Goal: Task Accomplishment & Management: Manage account settings

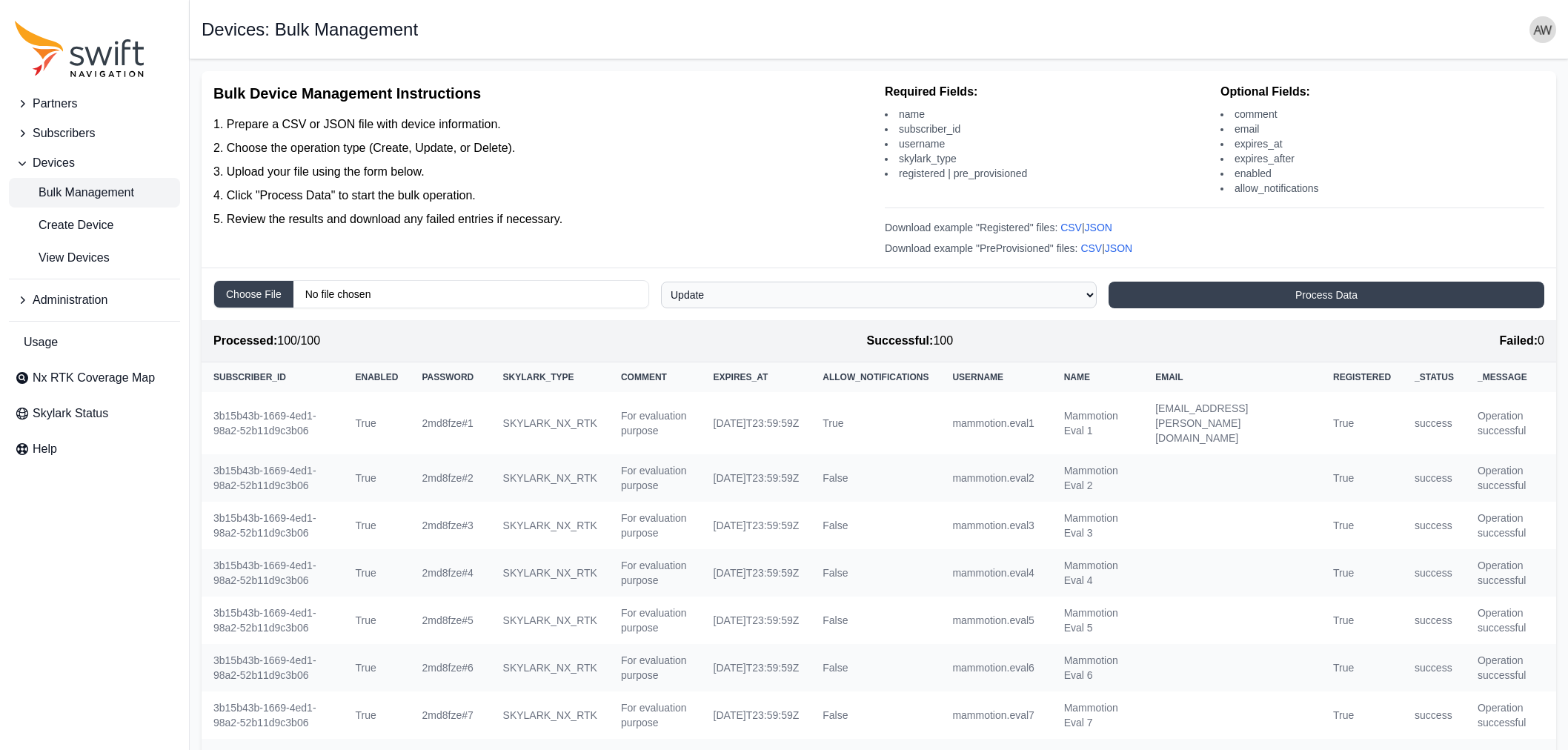
select select "update"
click at [64, 261] on span "View Devices" at bounding box center [62, 258] width 95 height 18
select select
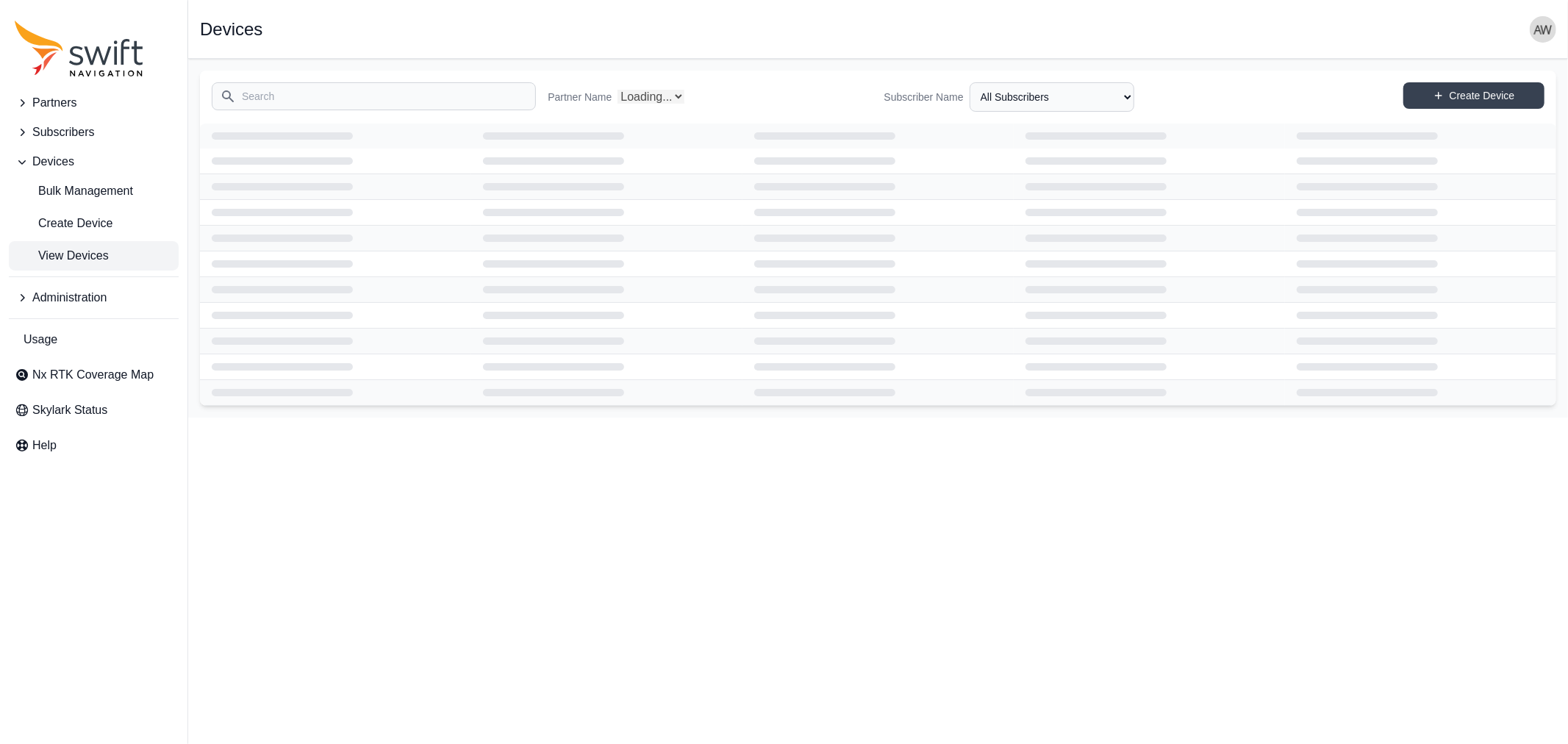
click at [341, 98] on input "Search" at bounding box center [373, 96] width 324 height 28
select select "Partner Name"
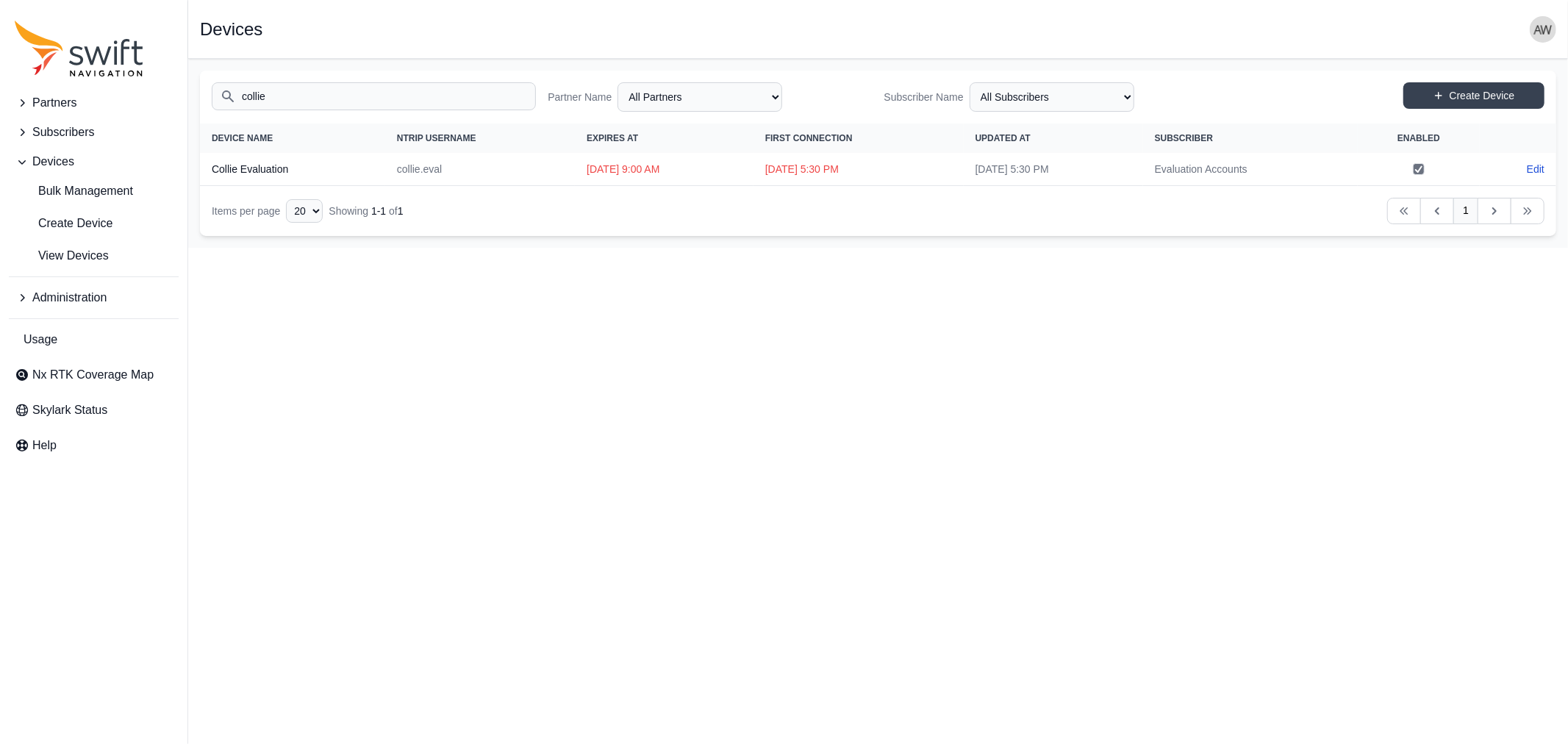
type input "collie"
click at [240, 169] on th "Collie Evaluation" at bounding box center [293, 169] width 185 height 33
click at [1534, 171] on link "Edit" at bounding box center [1536, 169] width 18 height 15
select select "ab3272ce-40d0-4c94-a524-96a758ab755c"
select select "8f022dce-3eb1-4943-ab46-3302f59893f0"
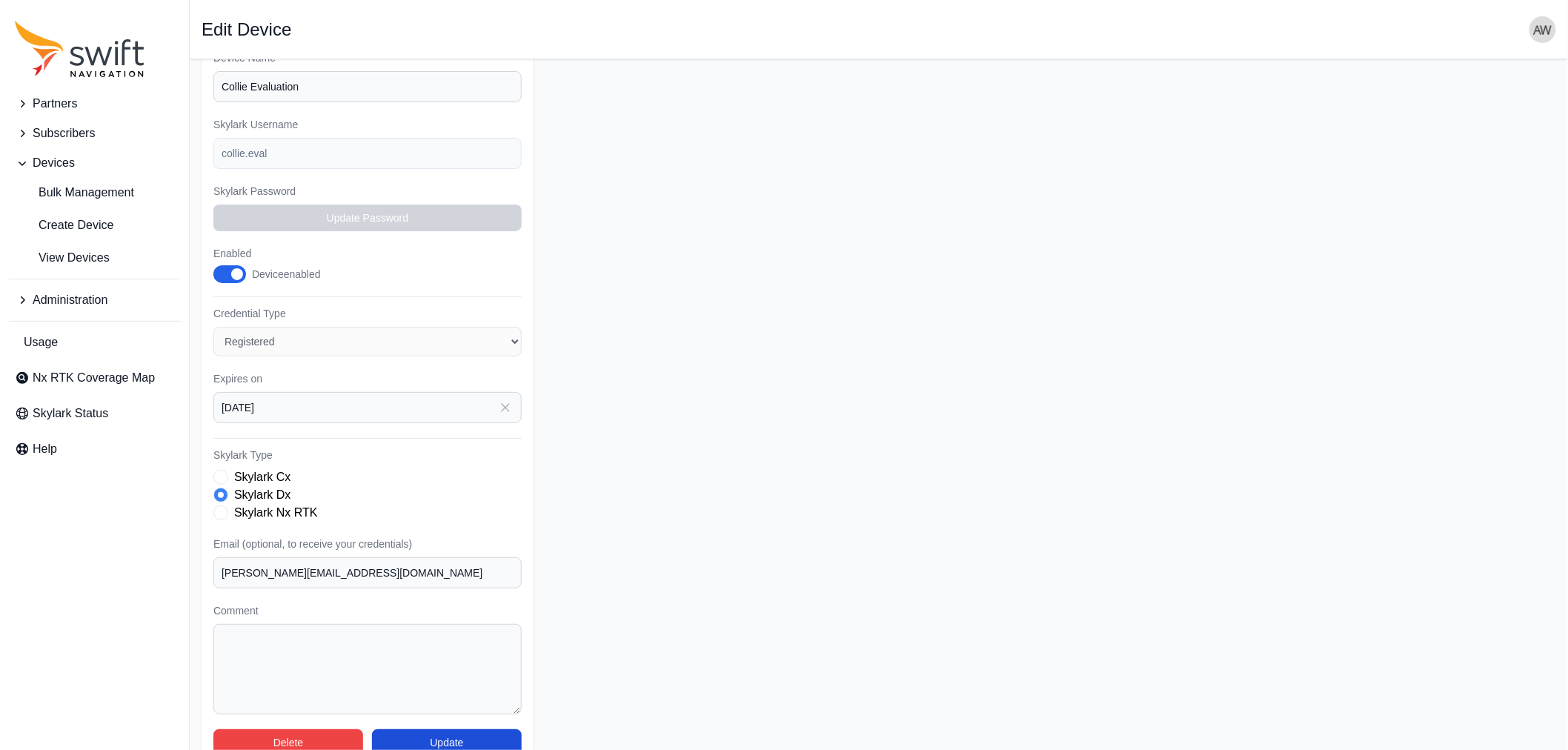
scroll to position [227, 0]
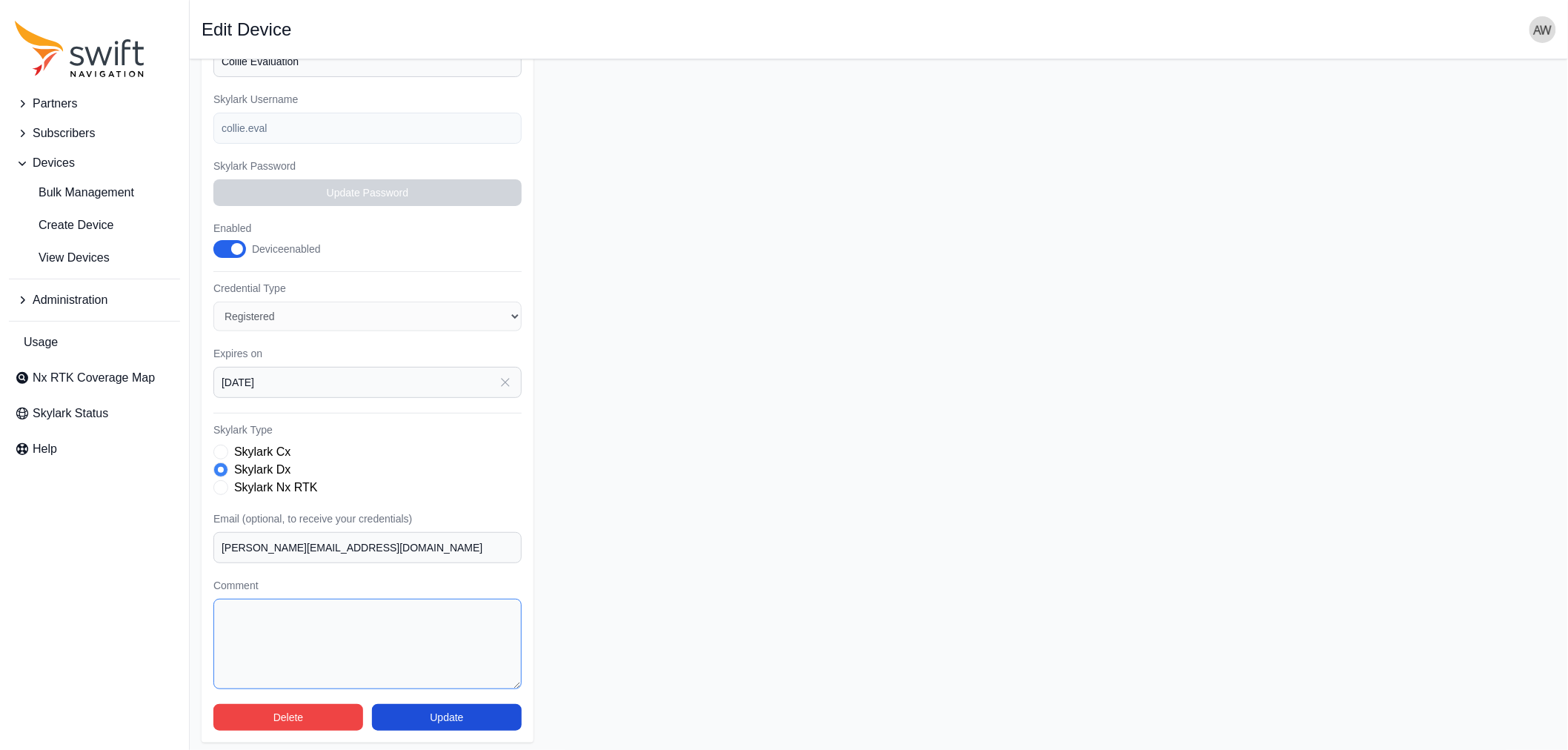
click at [398, 618] on textarea "Comment" at bounding box center [367, 643] width 308 height 90
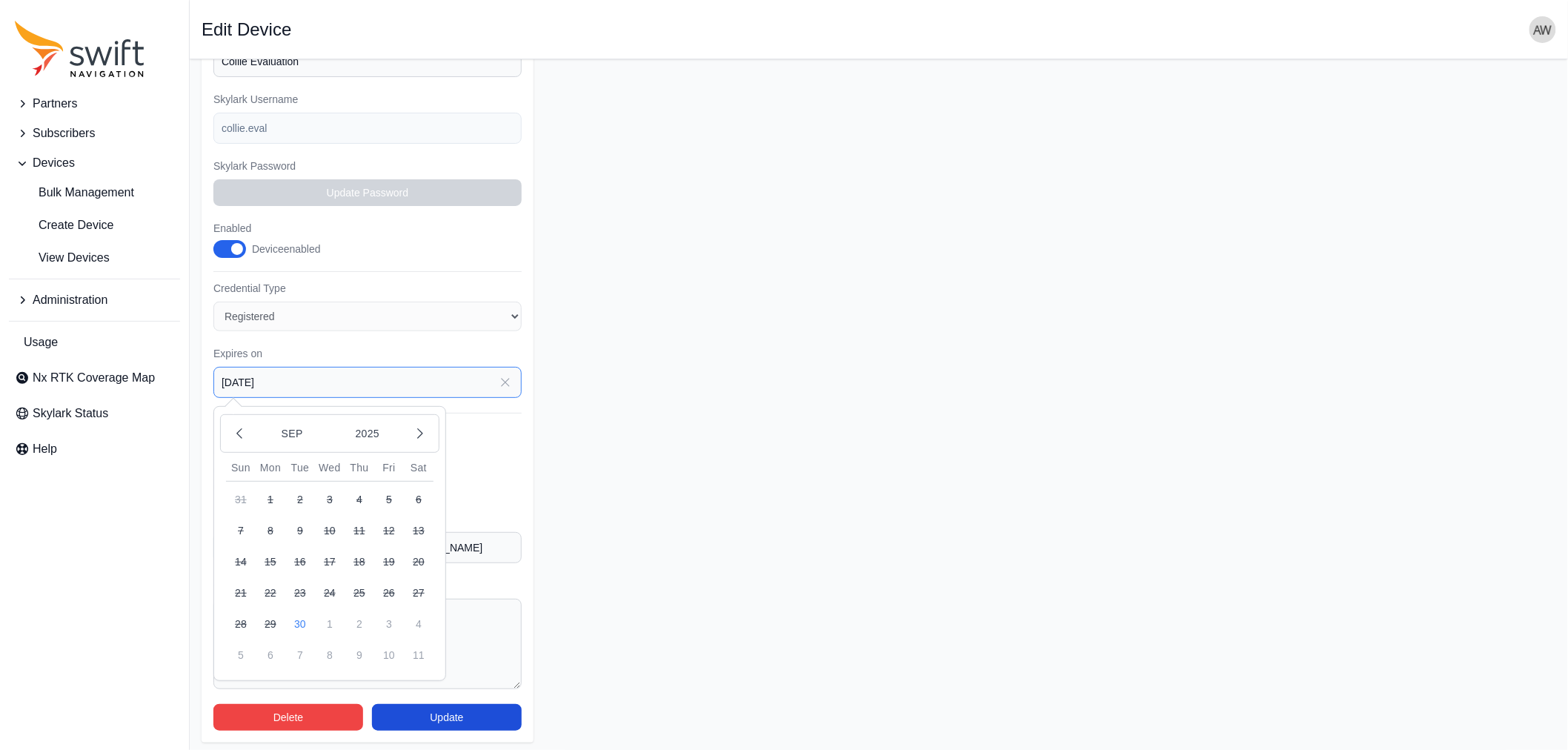
click at [322, 374] on input "[DATE]" at bounding box center [367, 383] width 308 height 31
click at [417, 431] on icon "button" at bounding box center [420, 434] width 15 height 15
click at [332, 619] on button "31" at bounding box center [330, 624] width 30 height 30
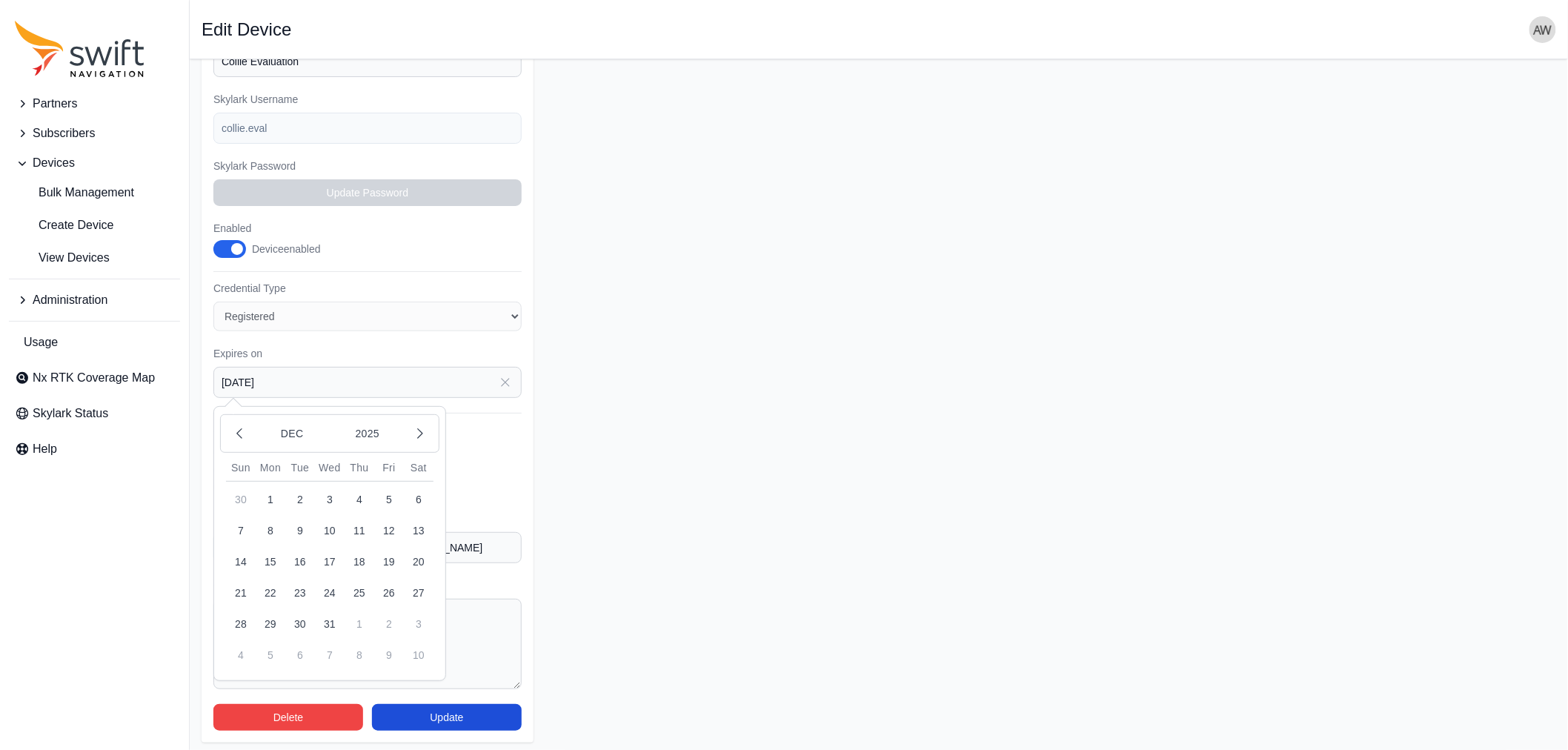
type input "[DATE]"
click at [405, 642] on textarea "Comment" at bounding box center [367, 643] width 308 height 90
click at [325, 640] on textarea "Comment" at bounding box center [367, 643] width 308 height 90
paste textarea "Need a credential extension for Skylark evaluation account (collie.eval)"
type textarea "Need a credential extension for Skylark evaluation account (collie.eval)"
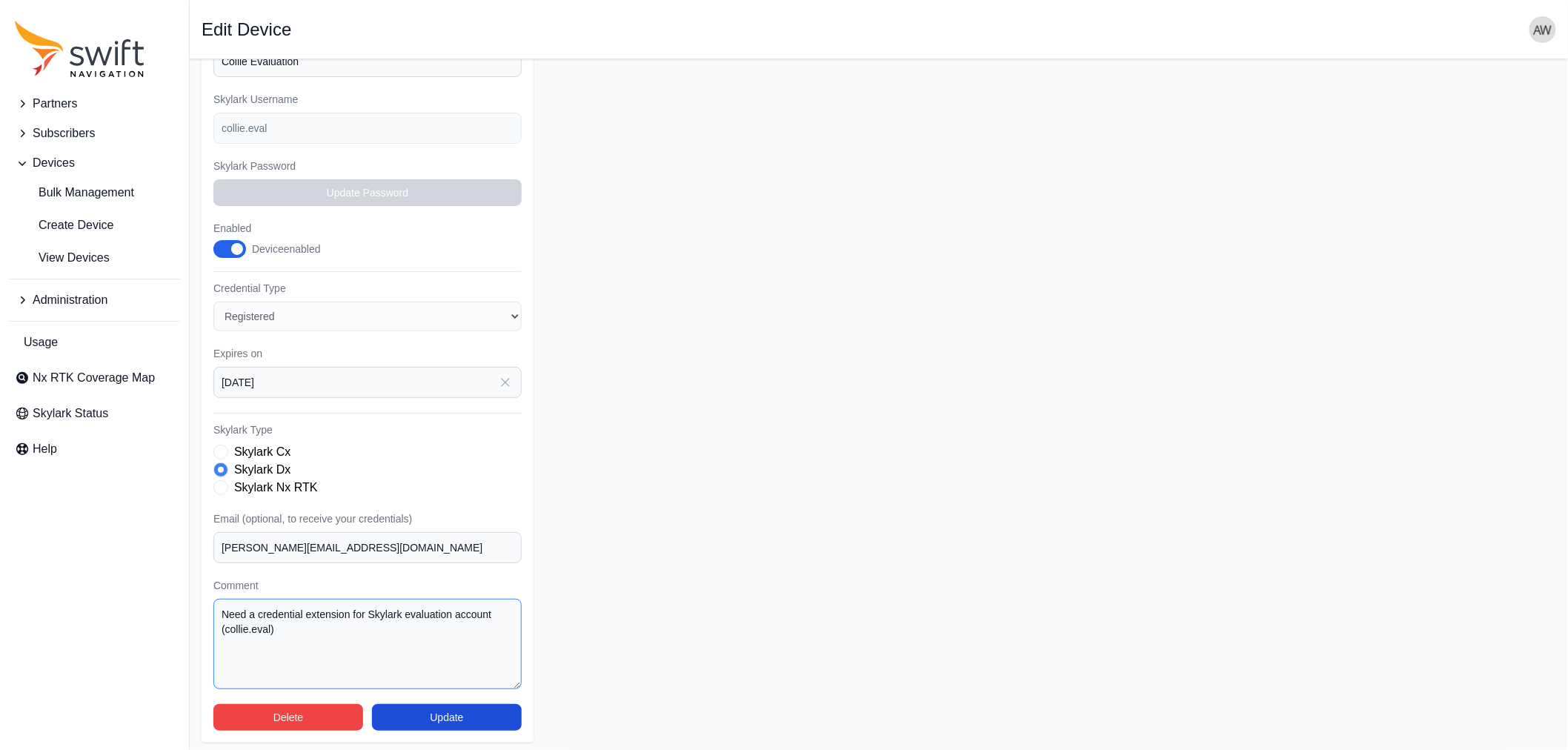
drag, startPoint x: 262, startPoint y: 641, endPoint x: 218, endPoint y: 638, distance: 44.1
click at [218, 638] on textarea "Need a credential extension for Skylark evaluation account (collie.eval)" at bounding box center [367, 643] width 308 height 90
drag, startPoint x: 335, startPoint y: 619, endPoint x: 183, endPoint y: 610, distance: 152.3
click at [183, 610] on div "Partners Subscribers Devices Bulk Management Create Device View Devices Adminis…" at bounding box center [784, 293] width 1568 height 922
click at [222, 611] on textarea "Exrtended until end 2025." at bounding box center [367, 643] width 308 height 90
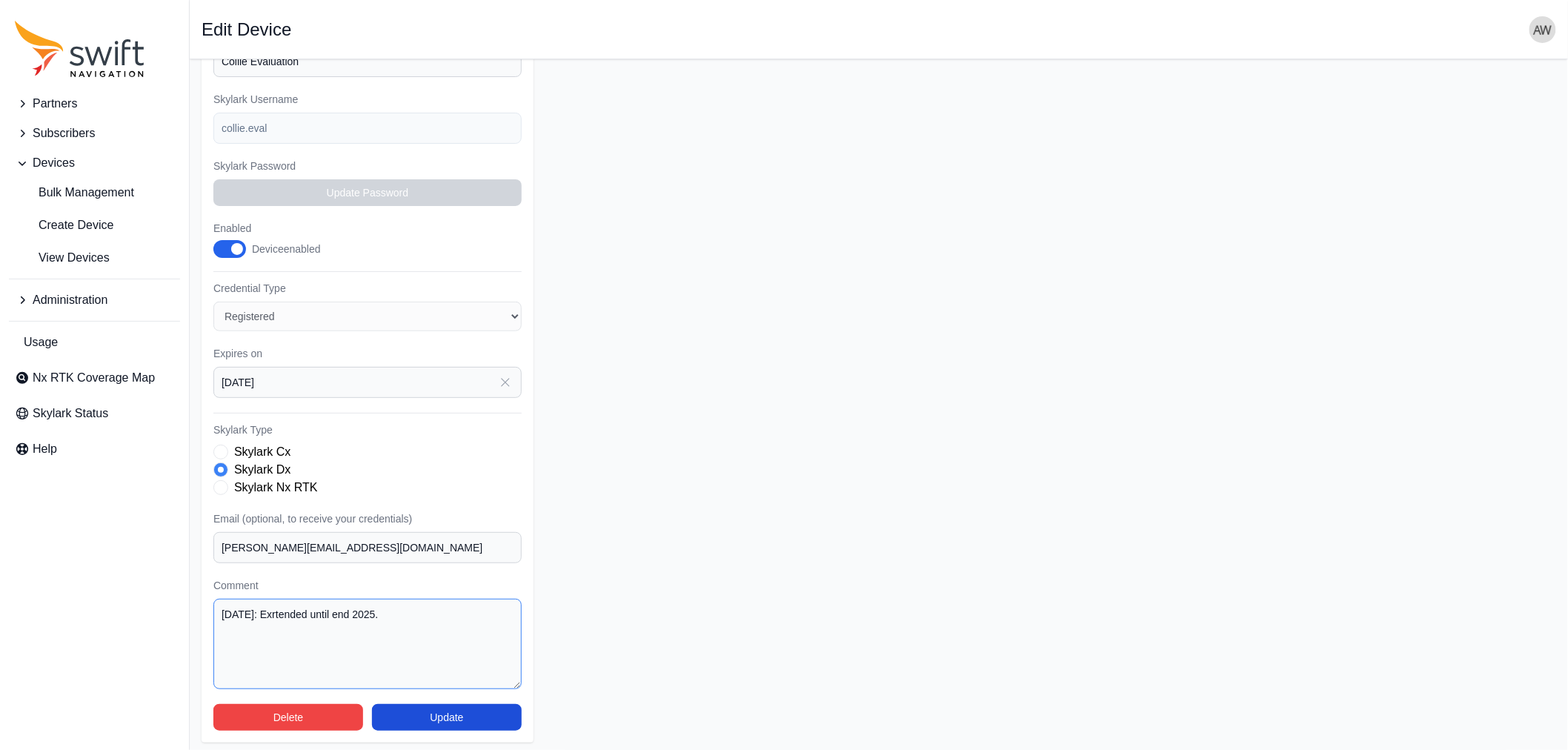
drag, startPoint x: 382, startPoint y: 605, endPoint x: 278, endPoint y: 606, distance: 104.0
click at [278, 606] on textarea "[DATE]: Exrtended until end 2025." at bounding box center [367, 643] width 308 height 90
click at [288, 611] on textarea "[DATE]: Exrtended until end 2025." at bounding box center [367, 643] width 308 height 90
drag, startPoint x: 415, startPoint y: 615, endPoint x: 273, endPoint y: 606, distance: 142.3
click at [273, 606] on textarea "[DATE]: Extended until end 2025." at bounding box center [367, 643] width 308 height 90
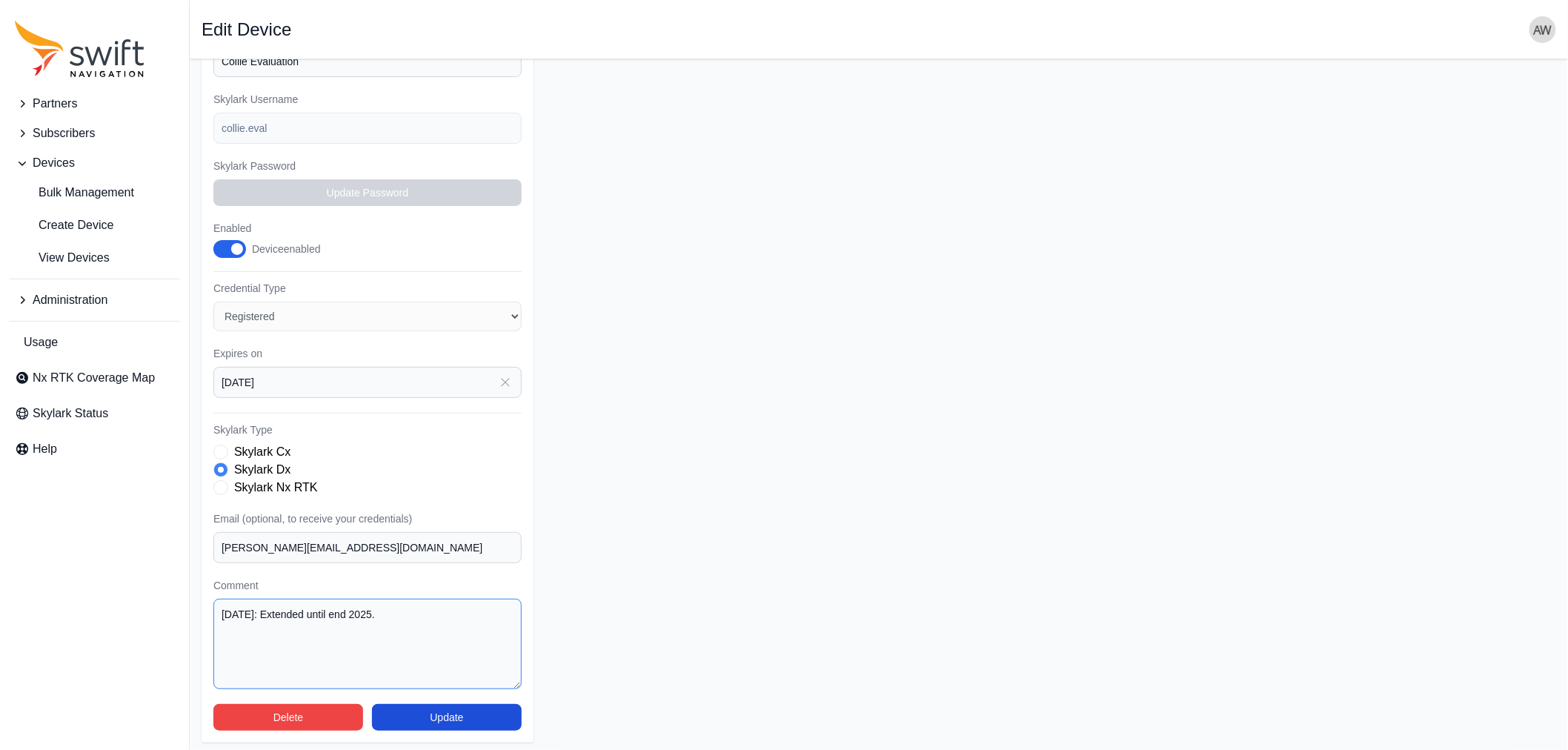
click at [427, 671] on textarea "[DATE]: Extended until end 2025." at bounding box center [367, 643] width 308 height 90
type textarea "[DATE]: Extended until end 2025."
click at [455, 717] on button "Update" at bounding box center [446, 718] width 150 height 26
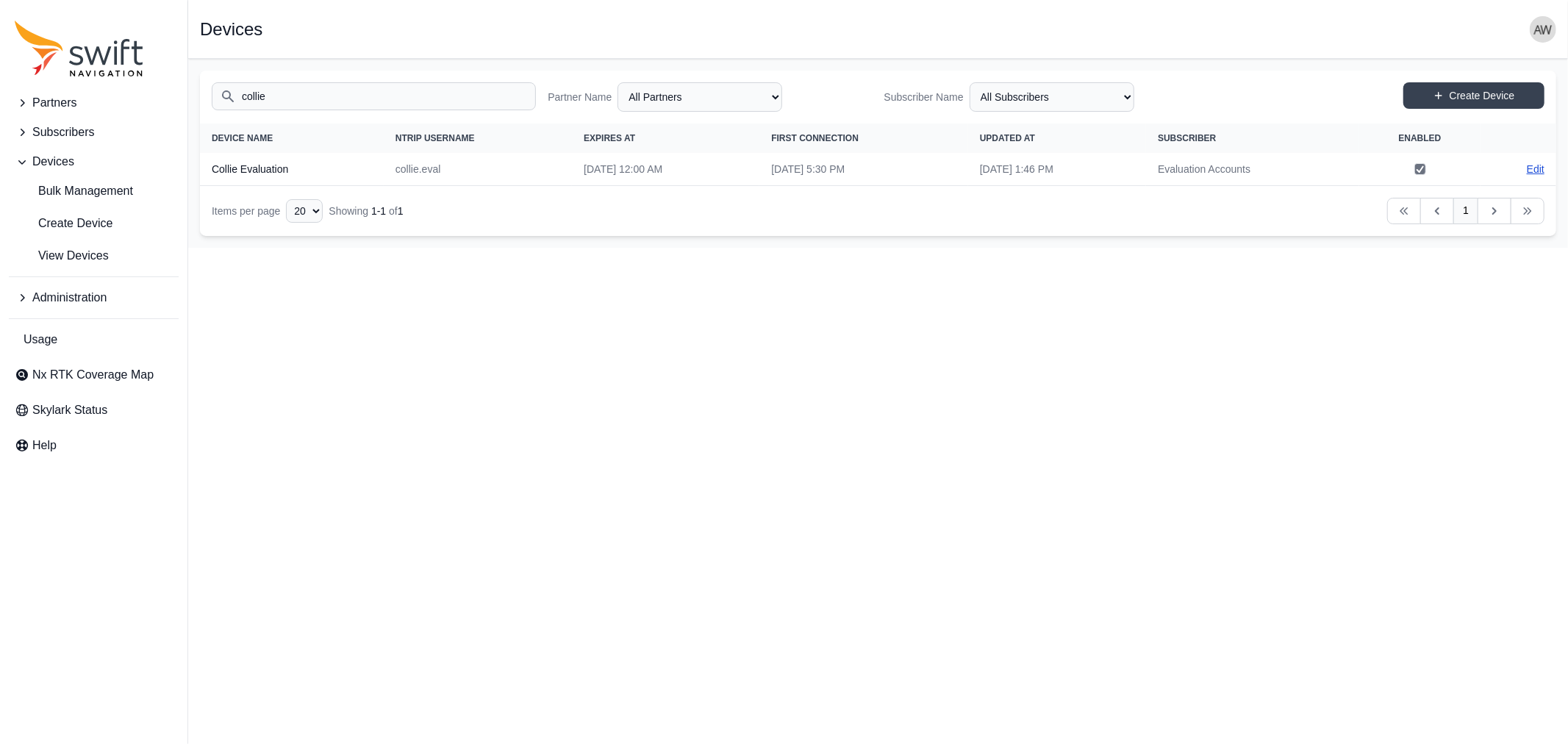
click at [1533, 170] on link "Edit" at bounding box center [1536, 169] width 18 height 15
select select "ab3272ce-40d0-4c94-a524-96a758ab755c"
select select "8f022dce-3eb1-4943-ab46-3302f59893f0"
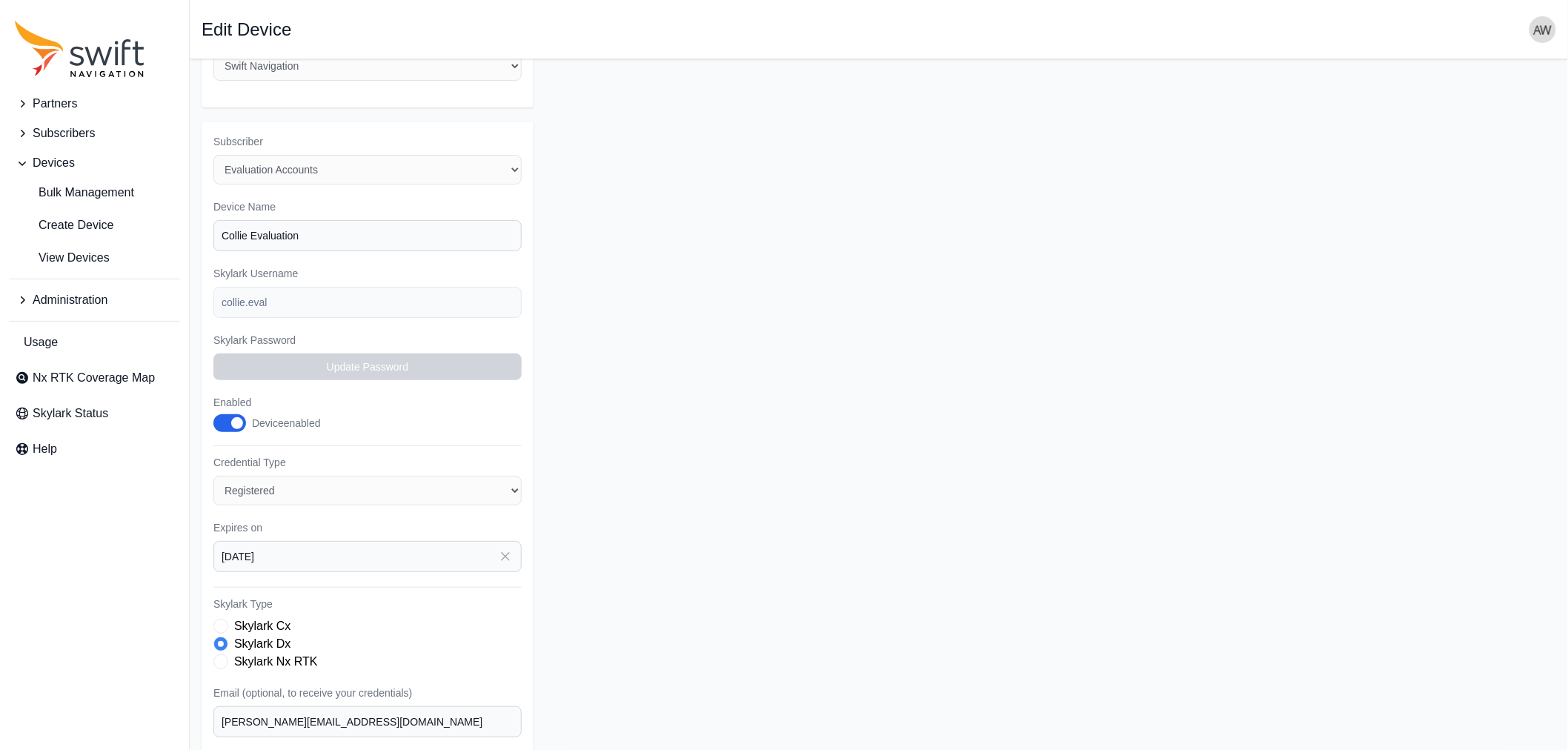
scroll to position [227, 0]
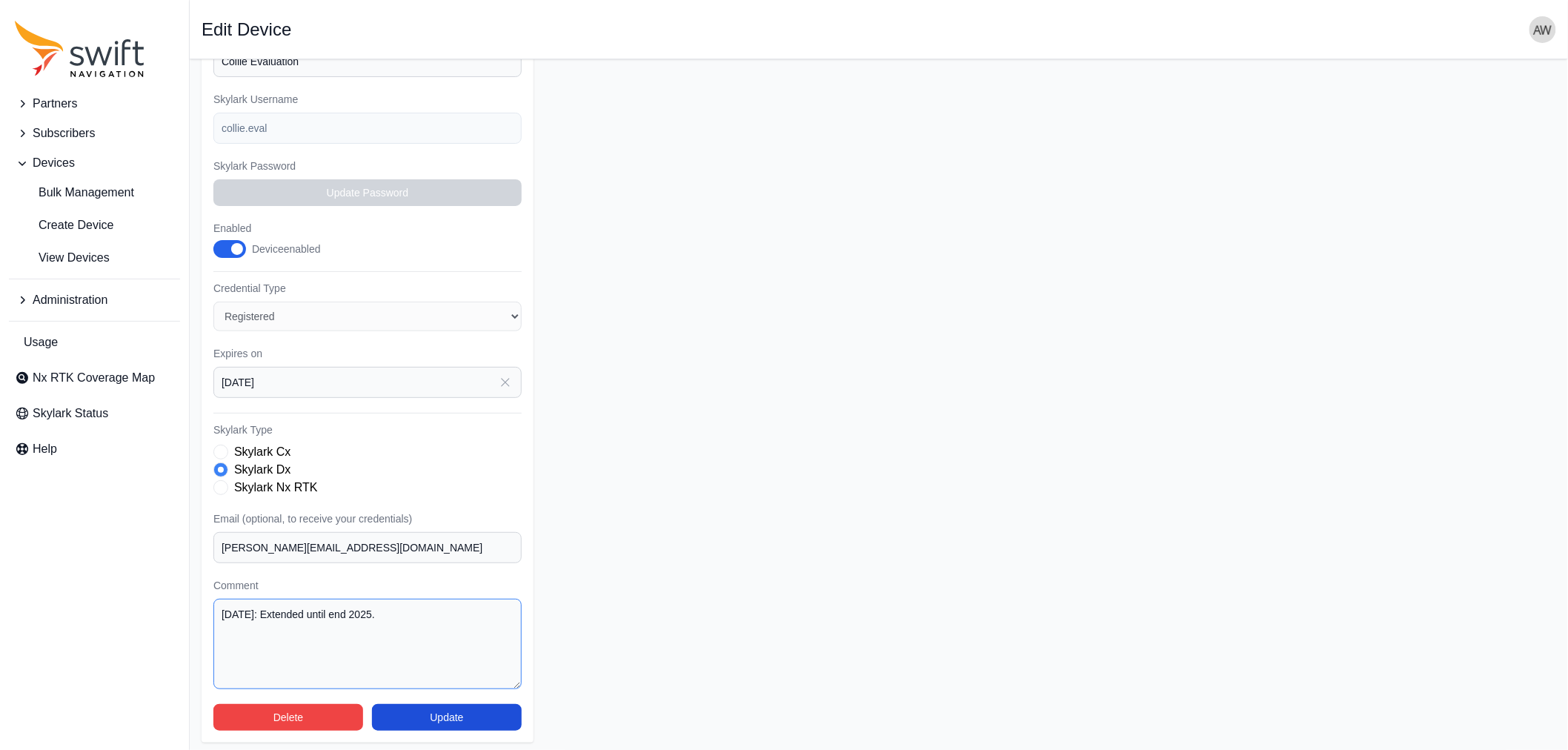
click at [254, 609] on textarea "[DATE]: Extended until end 2025." at bounding box center [367, 643] width 308 height 90
type textarea "[DATE]: Extended until end 2025."
click at [418, 714] on button "Update" at bounding box center [446, 718] width 150 height 26
